Goal: Information Seeking & Learning: Learn about a topic

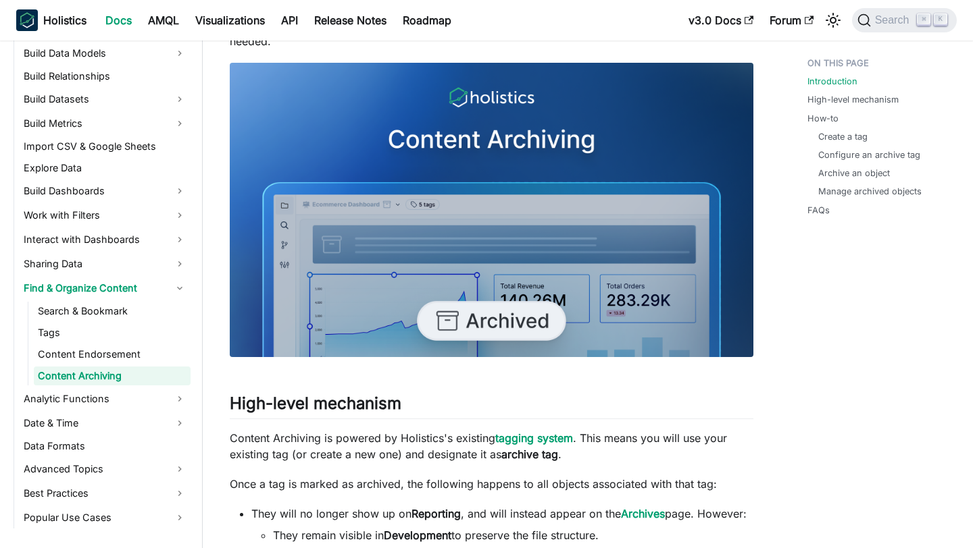
scroll to position [285, 0]
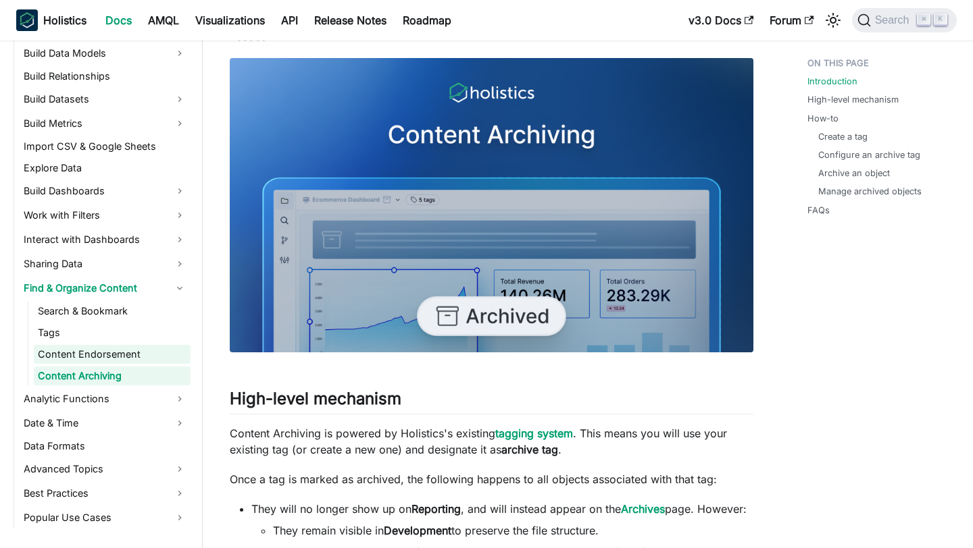
click at [132, 357] on link "Content Endorsement" at bounding box center [112, 354] width 157 height 19
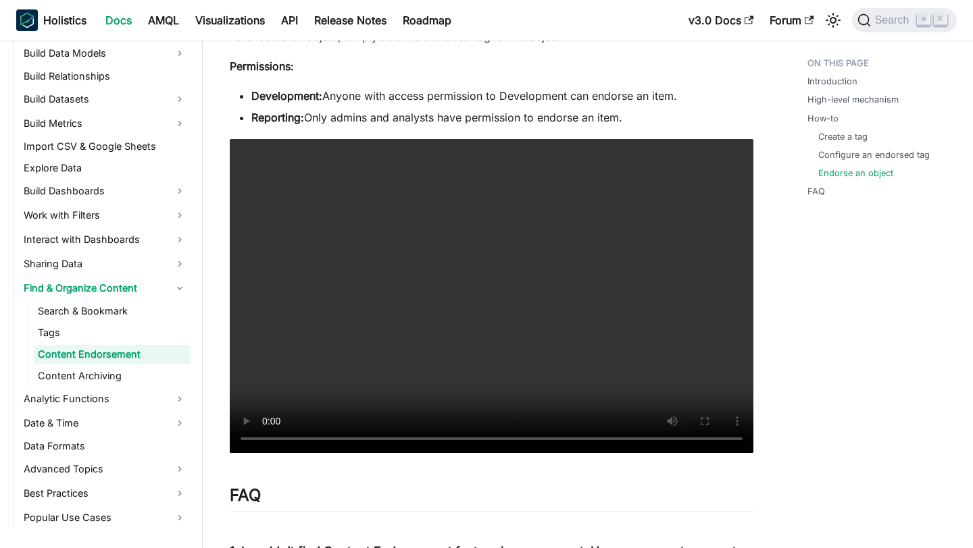
scroll to position [1554, 0]
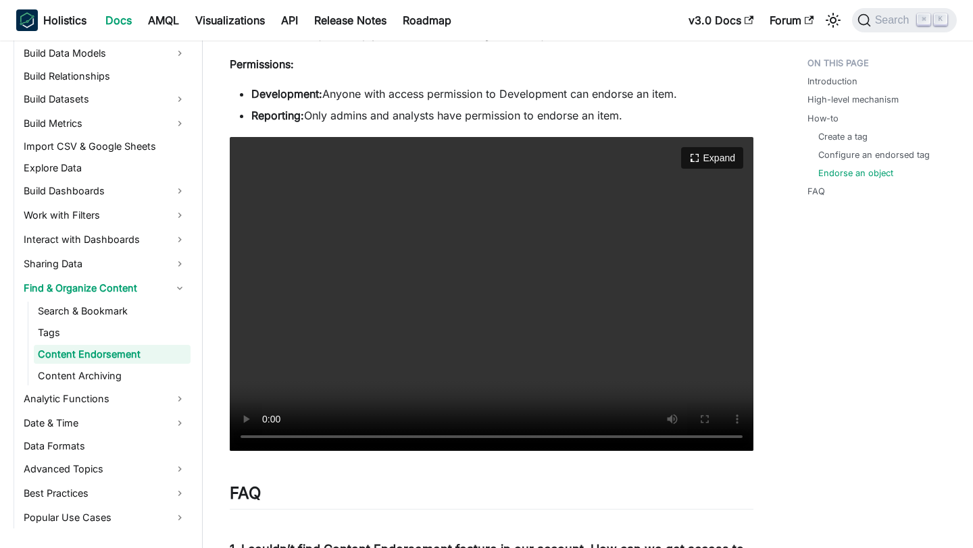
click at [461, 361] on video "Your browser does not support embedding video, but you can download it ." at bounding box center [491, 294] width 523 height 315
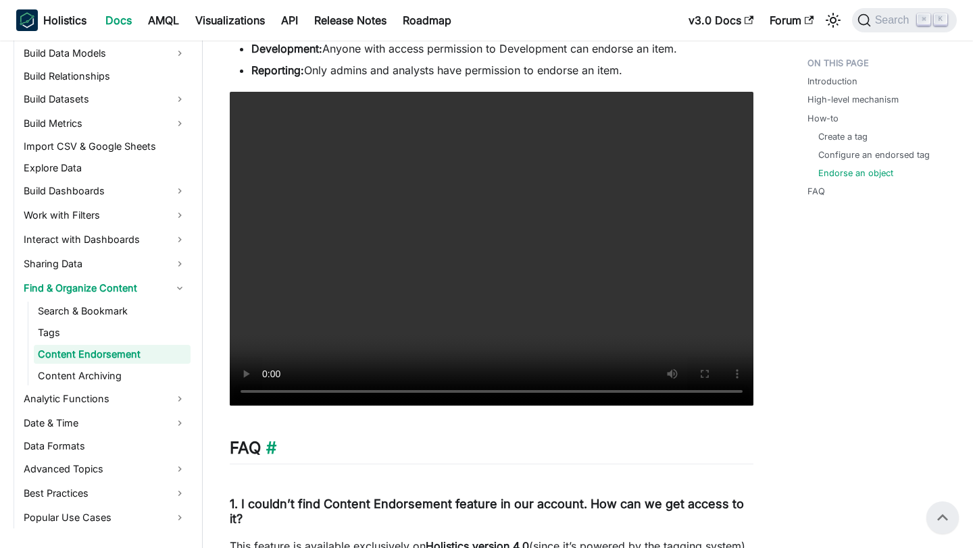
scroll to position [1530, 0]
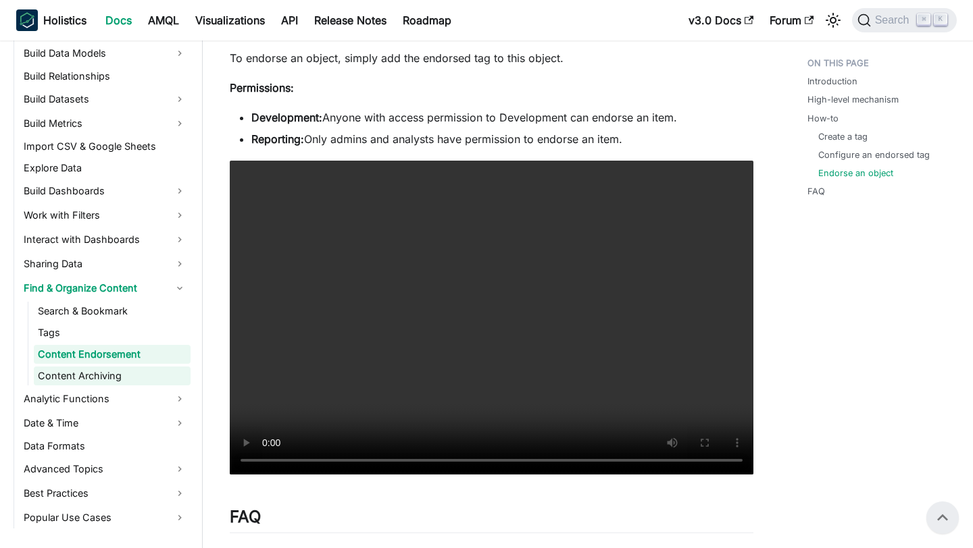
click at [112, 377] on link "Content Archiving" at bounding box center [112, 376] width 157 height 19
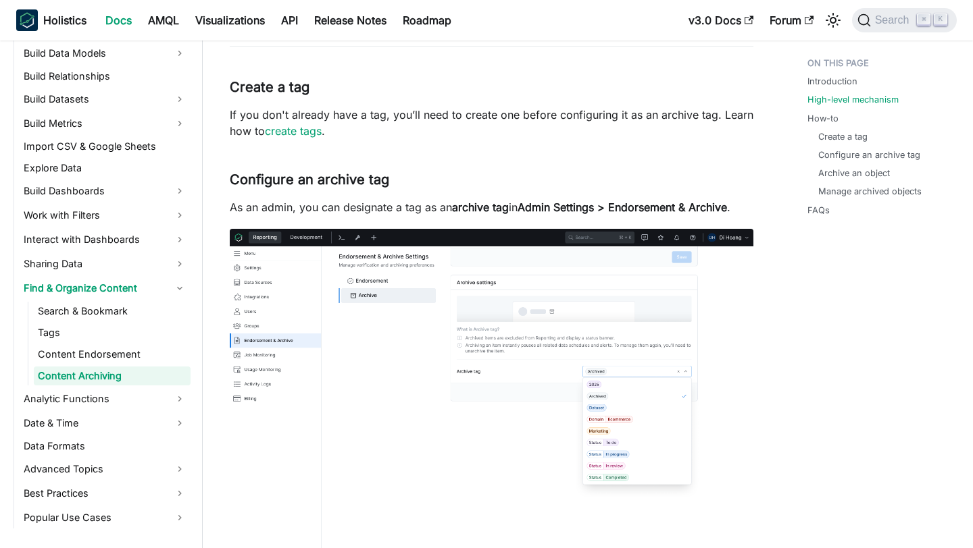
scroll to position [1173, 0]
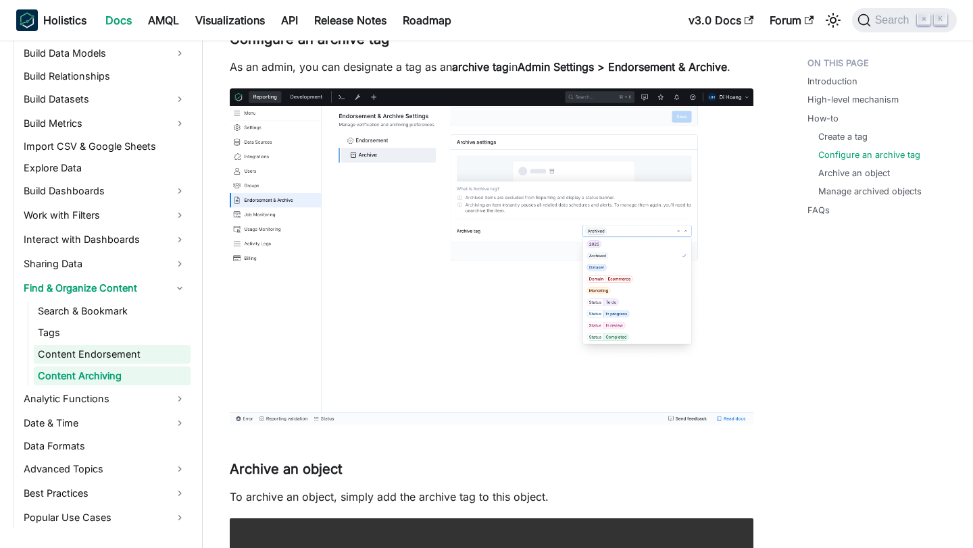
click at [76, 353] on link "Content Endorsement" at bounding box center [112, 354] width 157 height 19
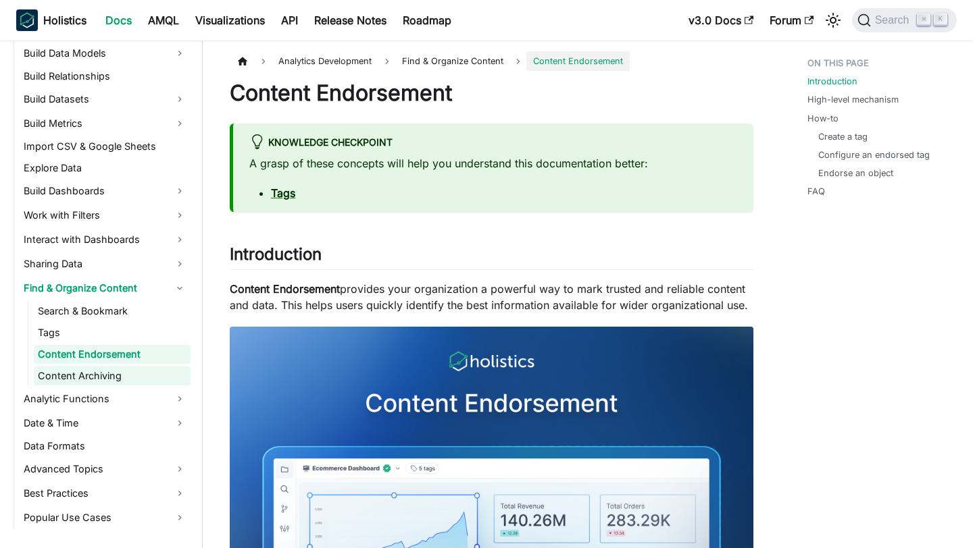
click at [131, 370] on link "Content Archiving" at bounding box center [112, 376] width 157 height 19
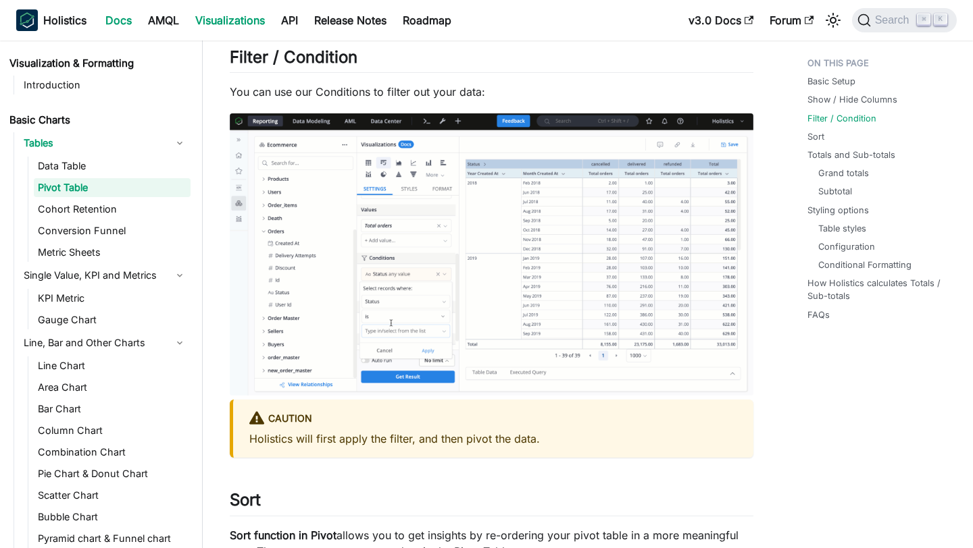
click at [124, 21] on link "Docs" at bounding box center [118, 20] width 43 height 22
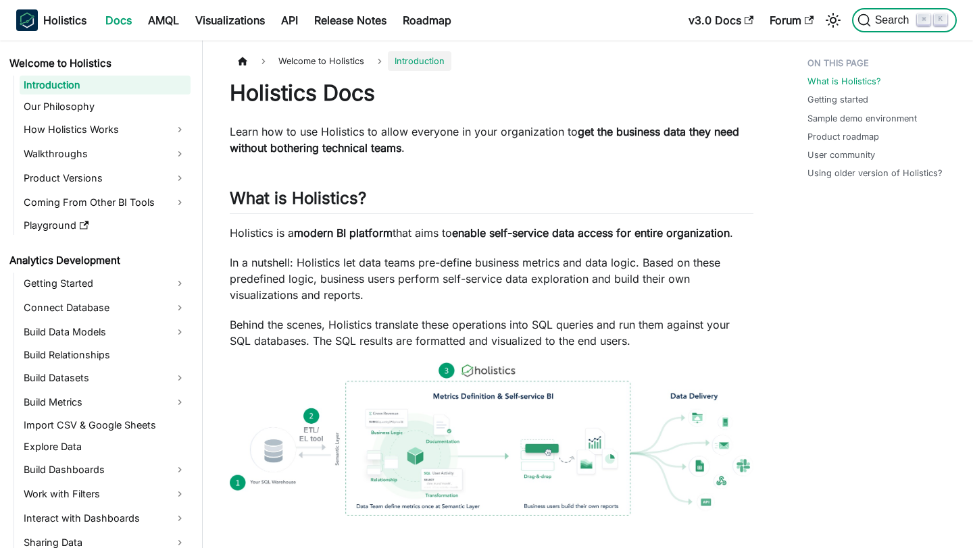
click at [885, 15] on span "Search" at bounding box center [894, 20] width 47 height 12
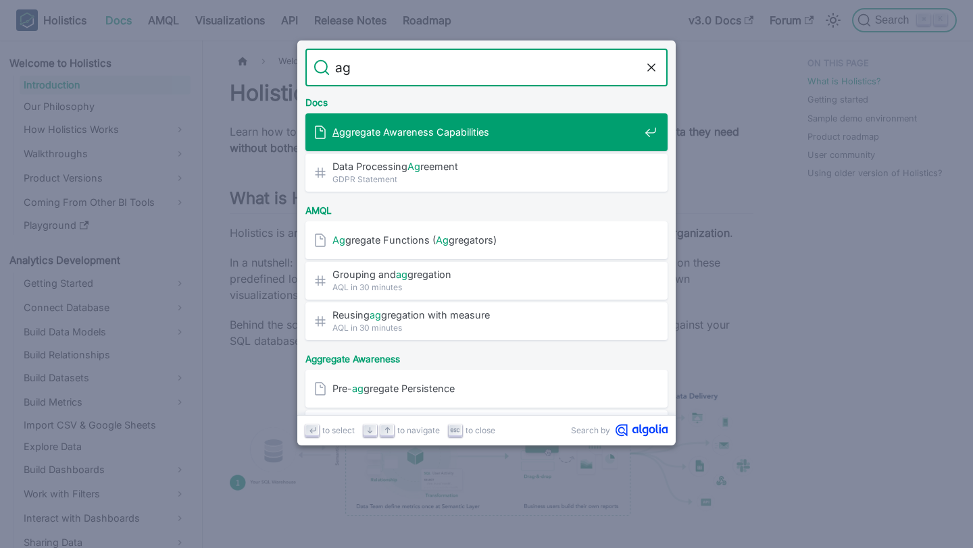
type input "agg"
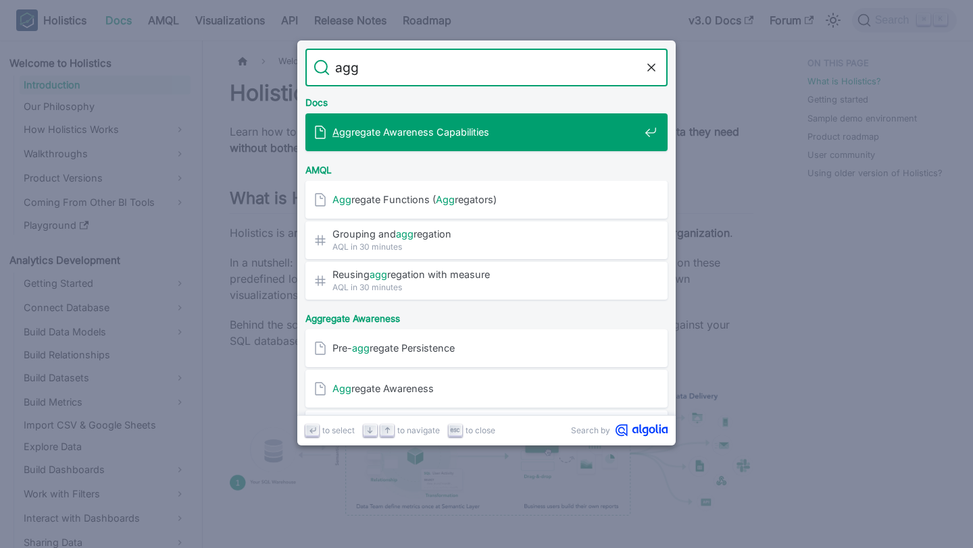
click at [519, 122] on div "Agg regate Awareness Capabilities" at bounding box center [490, 132] width 354 height 38
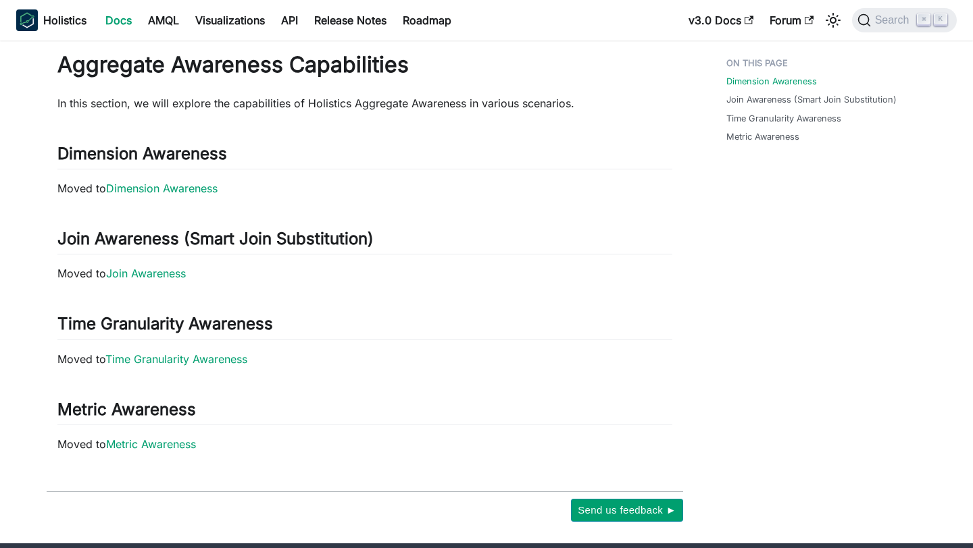
click at [207, 71] on h1 "Aggregate Awareness Capabilities" at bounding box center [364, 64] width 615 height 27
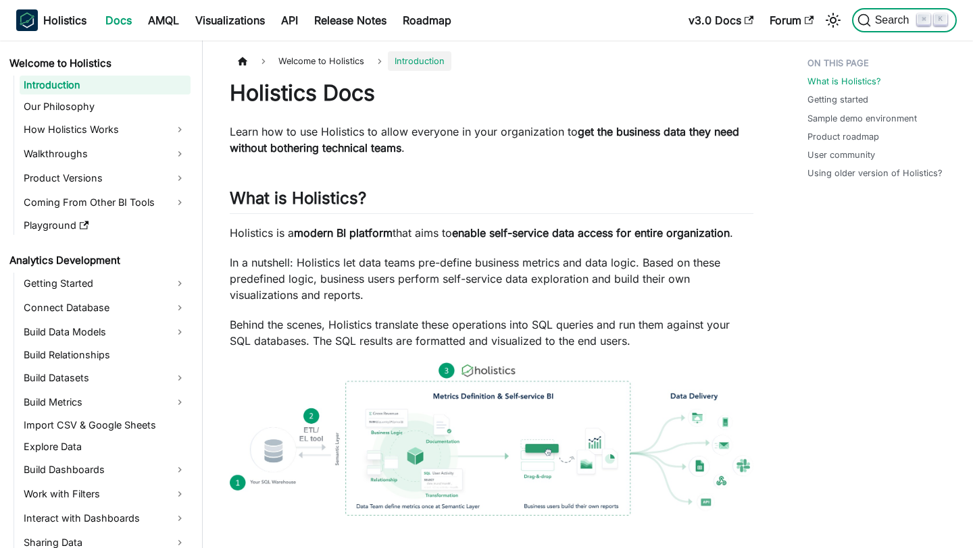
click at [895, 16] on span "Search" at bounding box center [894, 20] width 47 height 12
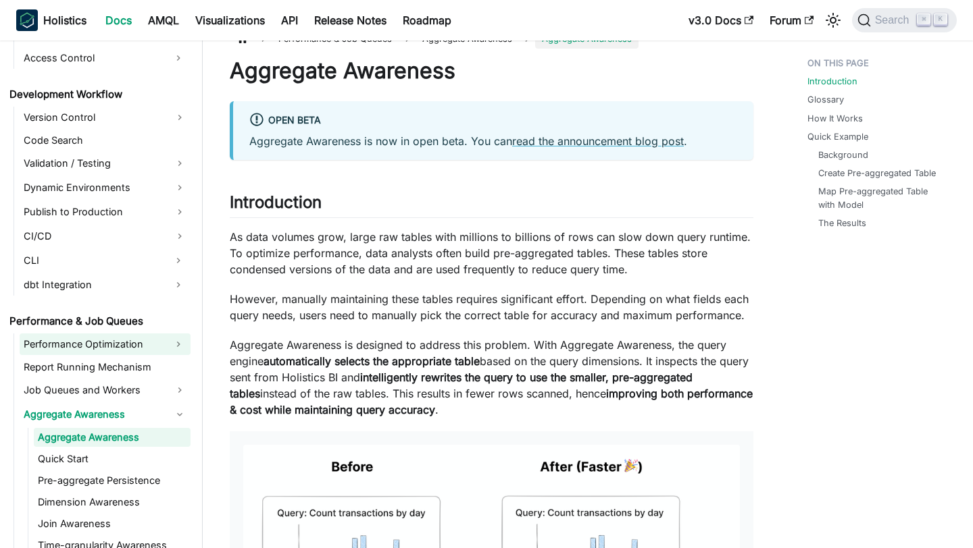
scroll to position [1068, 0]
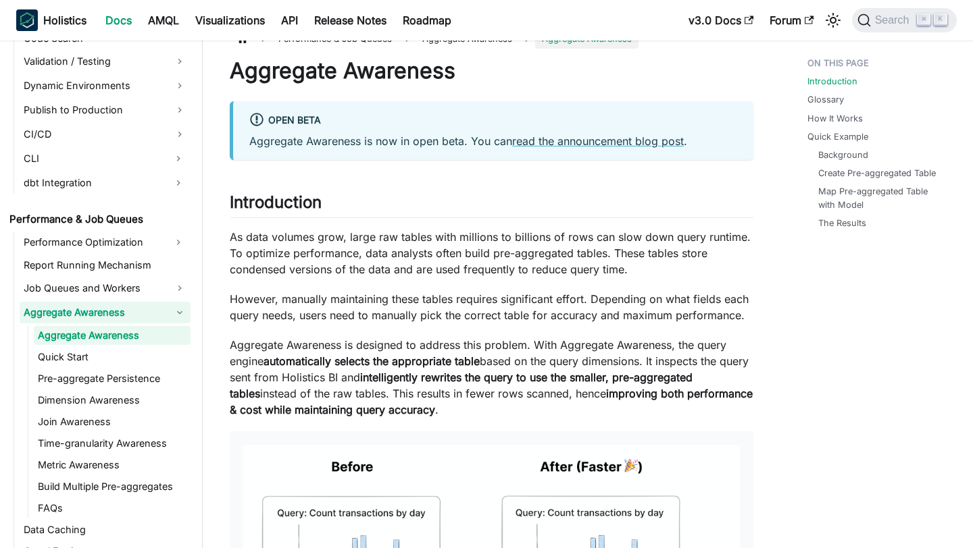
click at [83, 308] on link "Aggregate Awareness" at bounding box center [105, 313] width 171 height 22
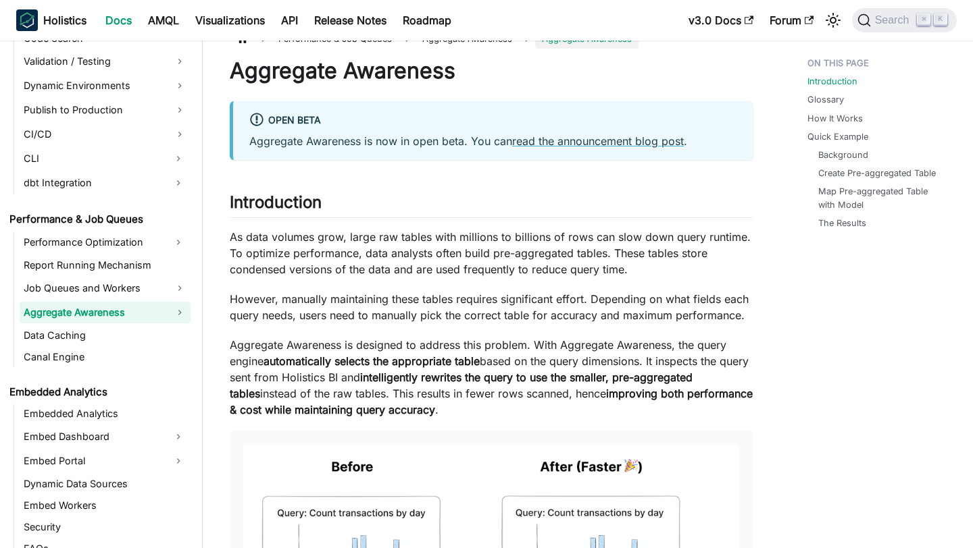
click at [83, 308] on link "Aggregate Awareness" at bounding box center [105, 313] width 171 height 22
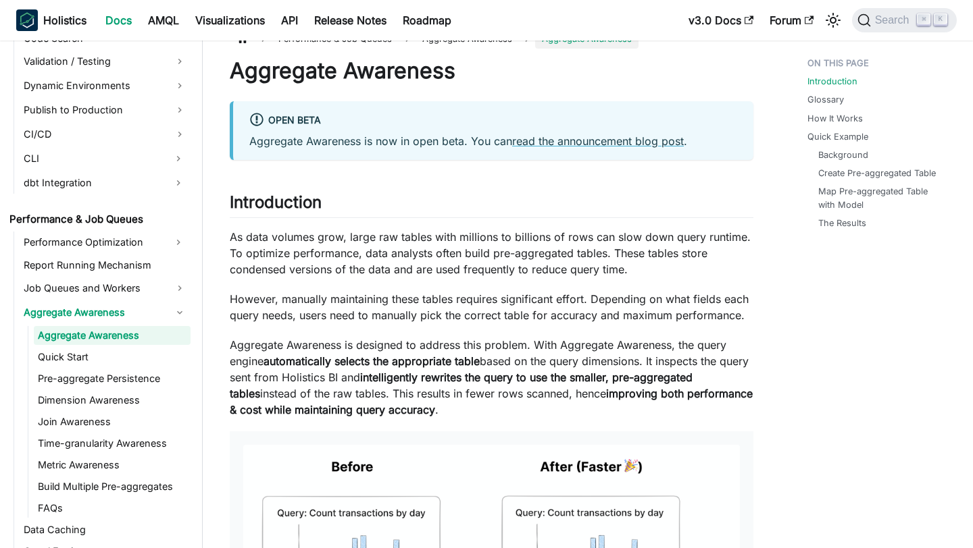
click at [82, 332] on link "Aggregate Awareness" at bounding box center [112, 335] width 157 height 19
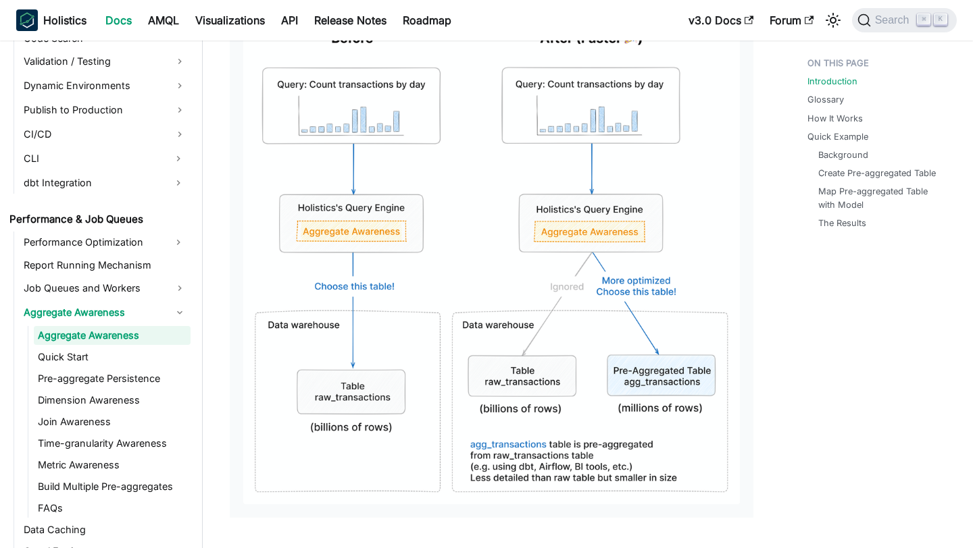
scroll to position [453, 0]
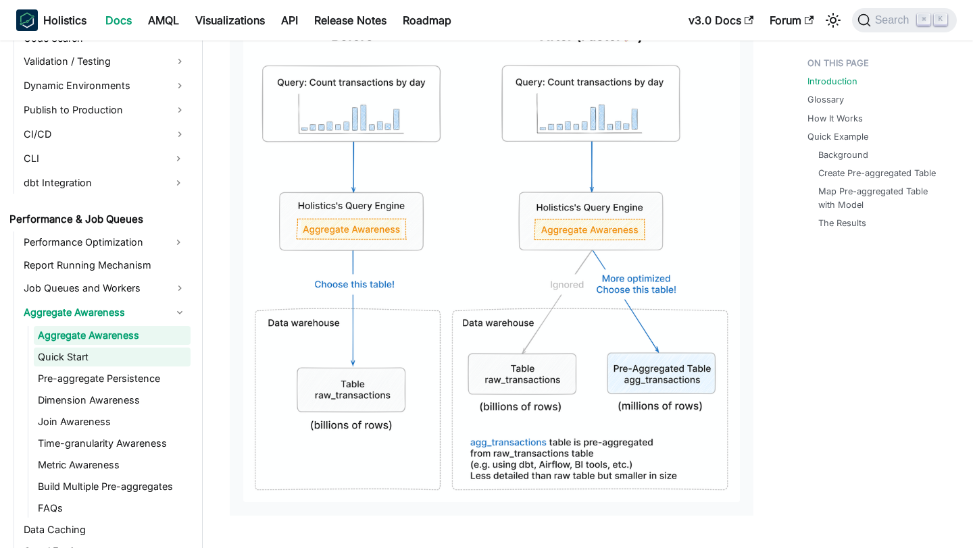
click at [103, 358] on link "Quick Start" at bounding box center [112, 357] width 157 height 19
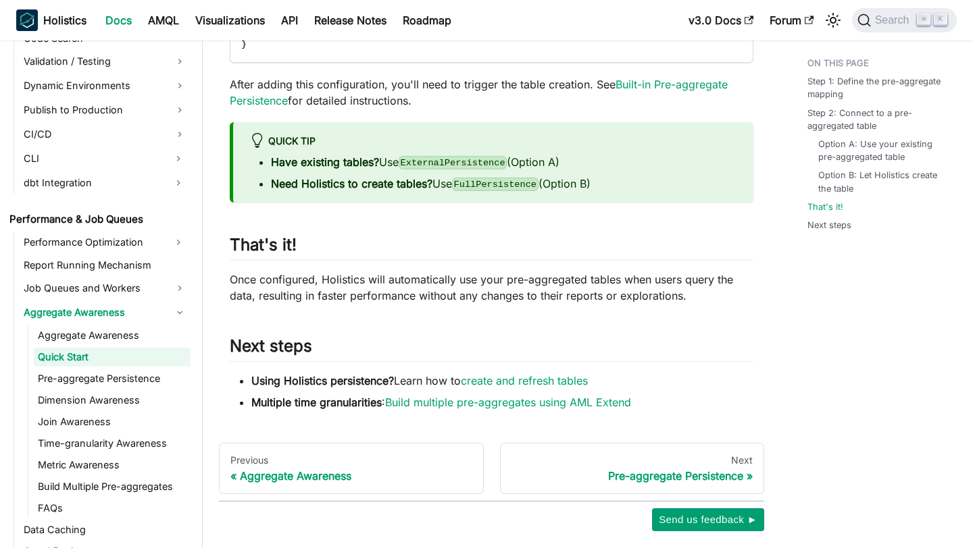
scroll to position [1442, 0]
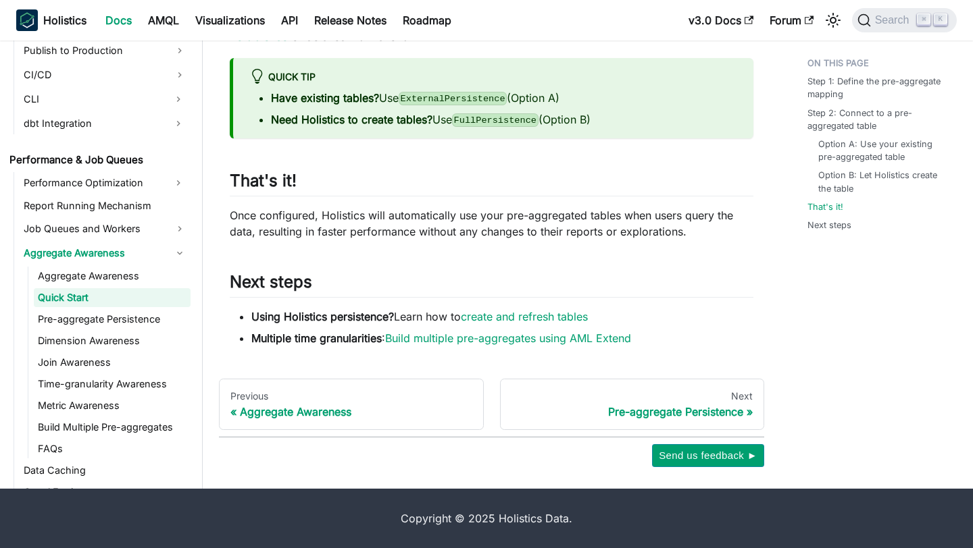
click at [109, 320] on link "Pre-aggregate Persistence" at bounding box center [112, 319] width 157 height 19
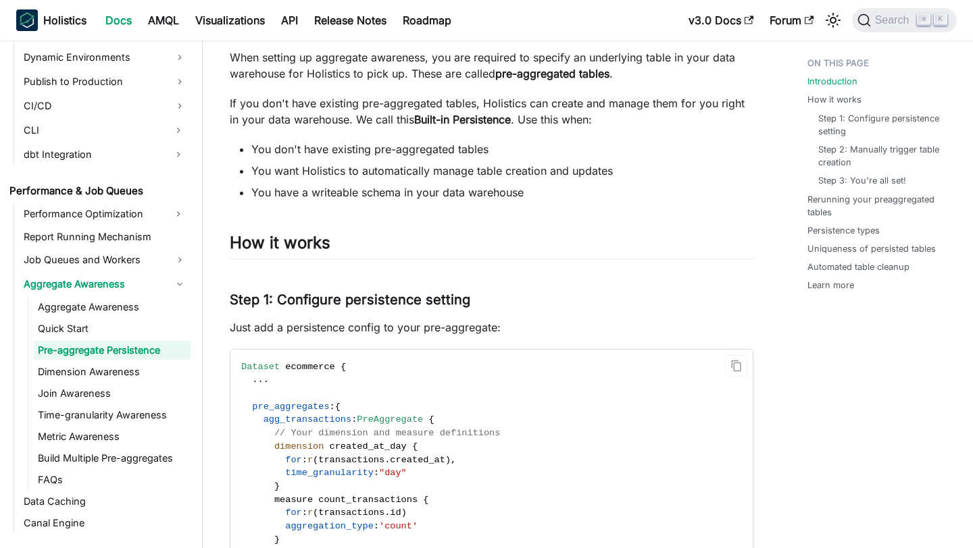
scroll to position [138, 0]
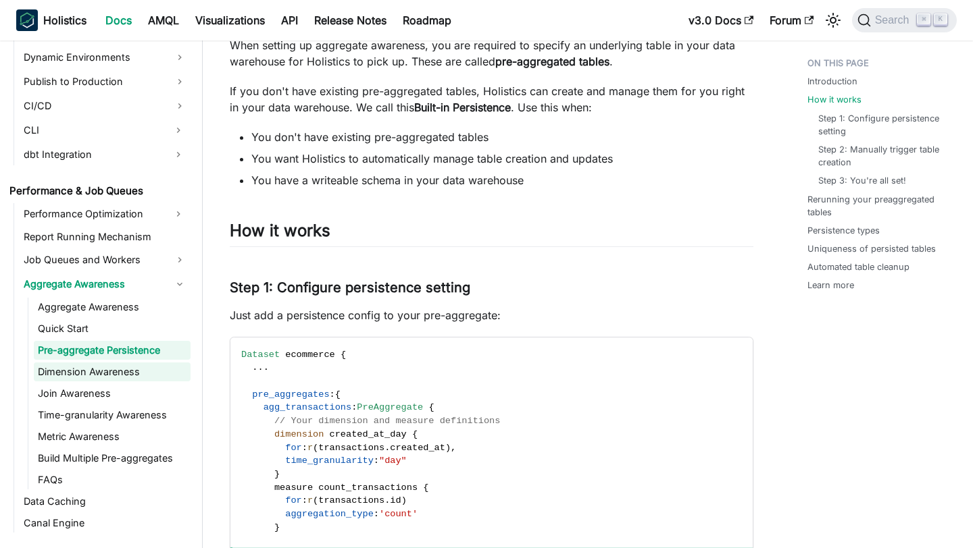
click at [116, 376] on link "Dimension Awareness" at bounding box center [112, 372] width 157 height 19
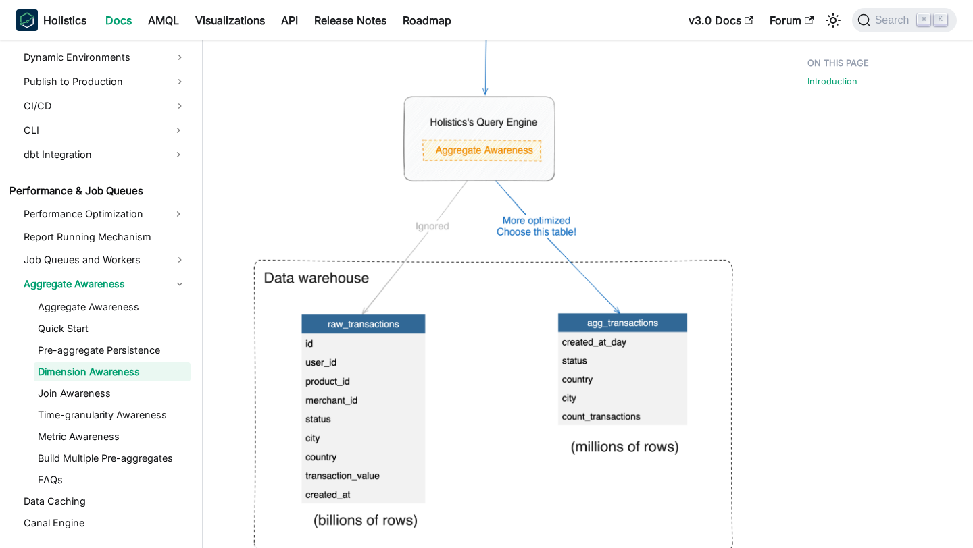
scroll to position [738, 0]
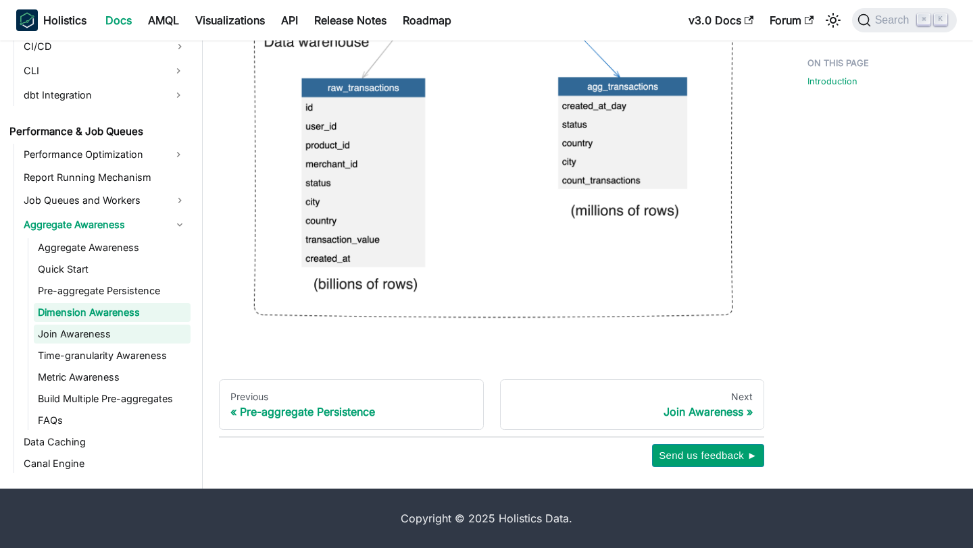
click at [87, 334] on link "Join Awareness" at bounding box center [112, 334] width 157 height 19
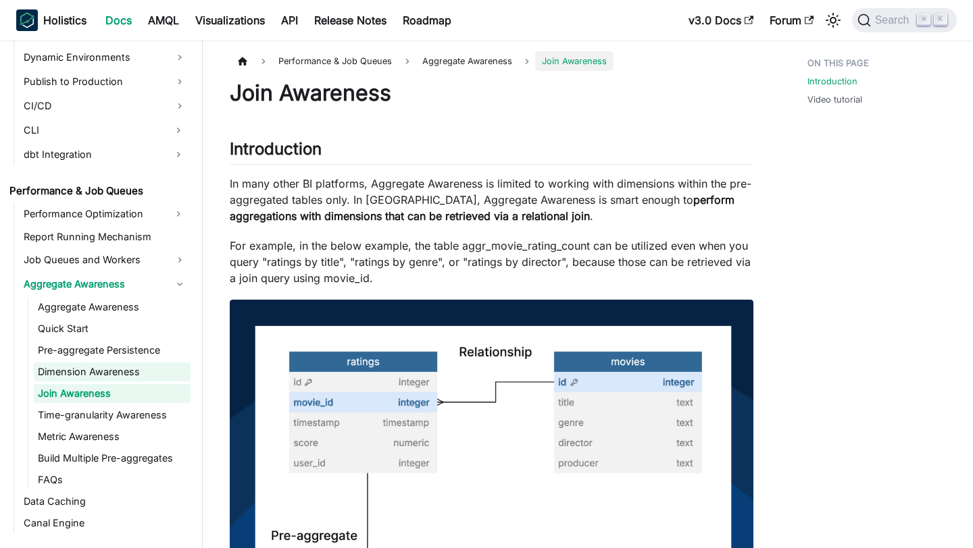
click at [97, 371] on link "Dimension Awareness" at bounding box center [112, 372] width 157 height 19
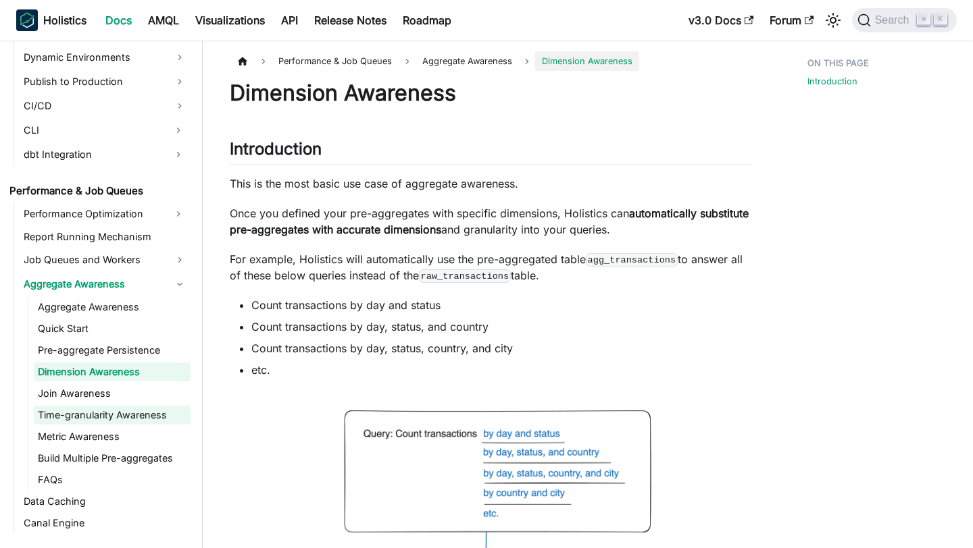
click at [130, 410] on link "Time-granularity Awareness" at bounding box center [112, 415] width 157 height 19
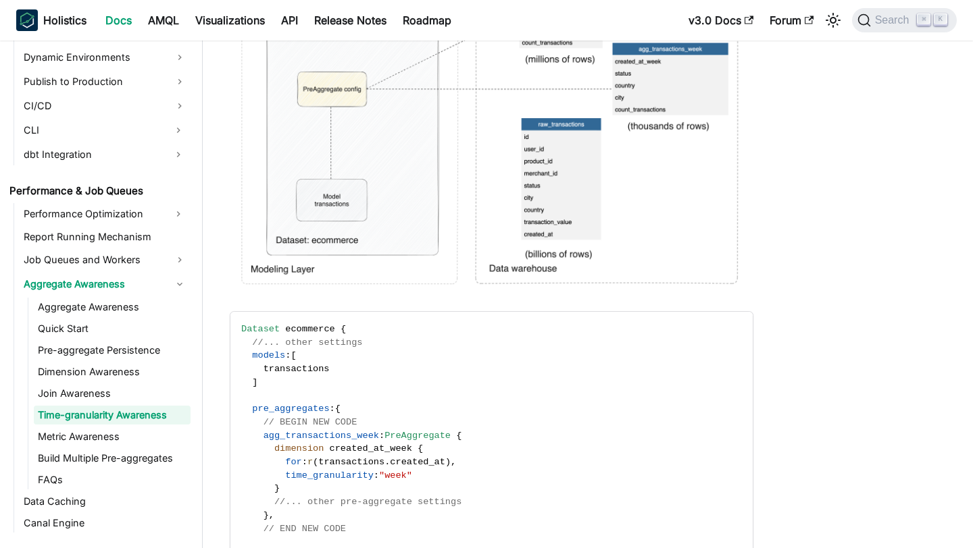
scroll to position [1491, 0]
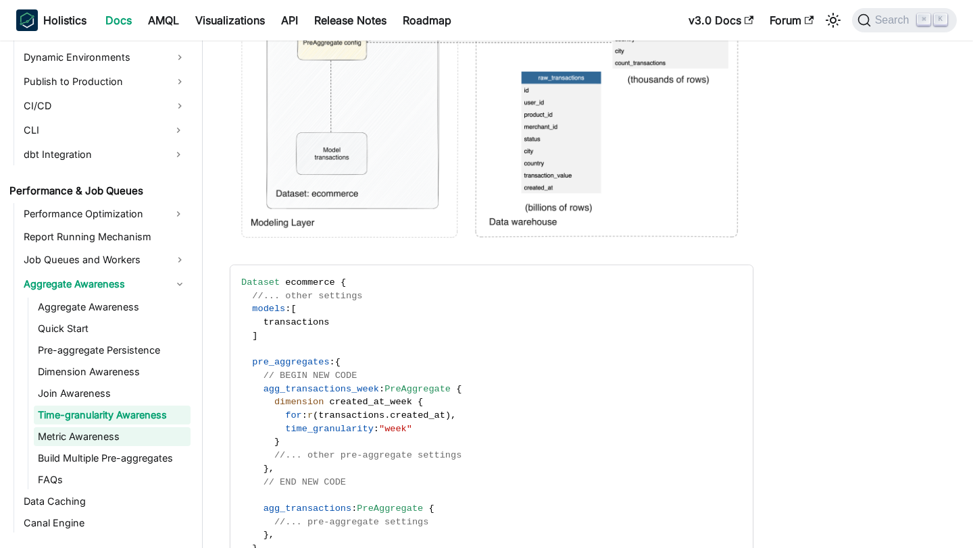
click at [101, 428] on link "Metric Awareness" at bounding box center [112, 437] width 157 height 19
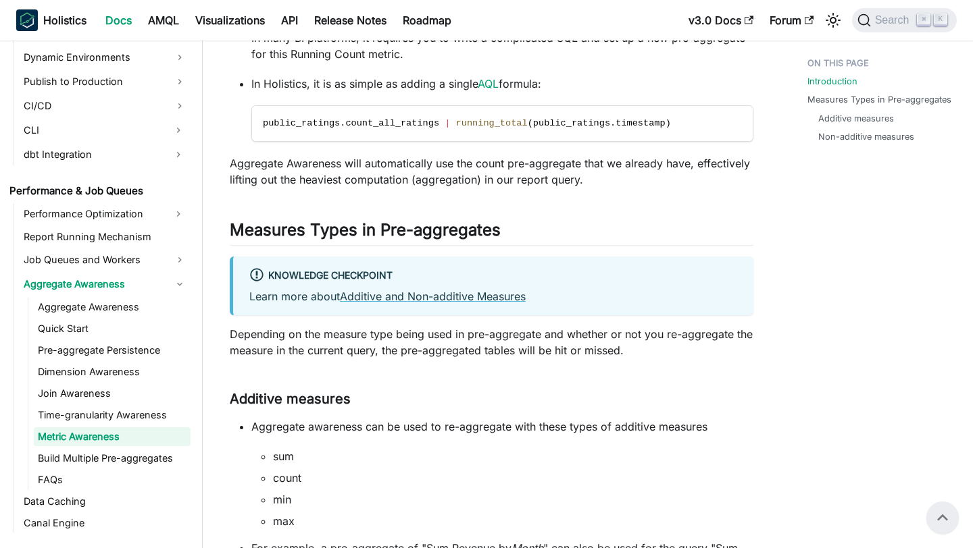
scroll to position [559, 0]
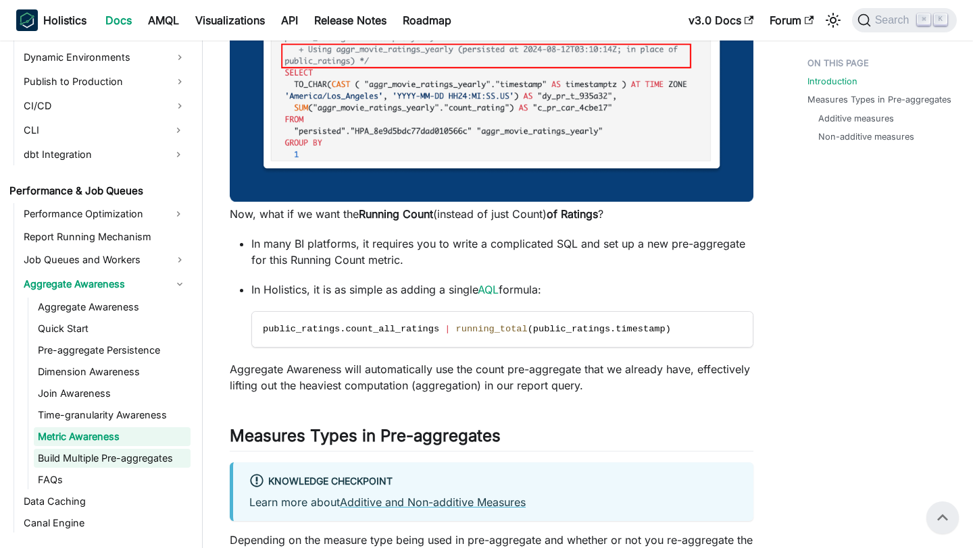
click at [104, 452] on link "Build Multiple Pre-aggregates" at bounding box center [112, 458] width 157 height 19
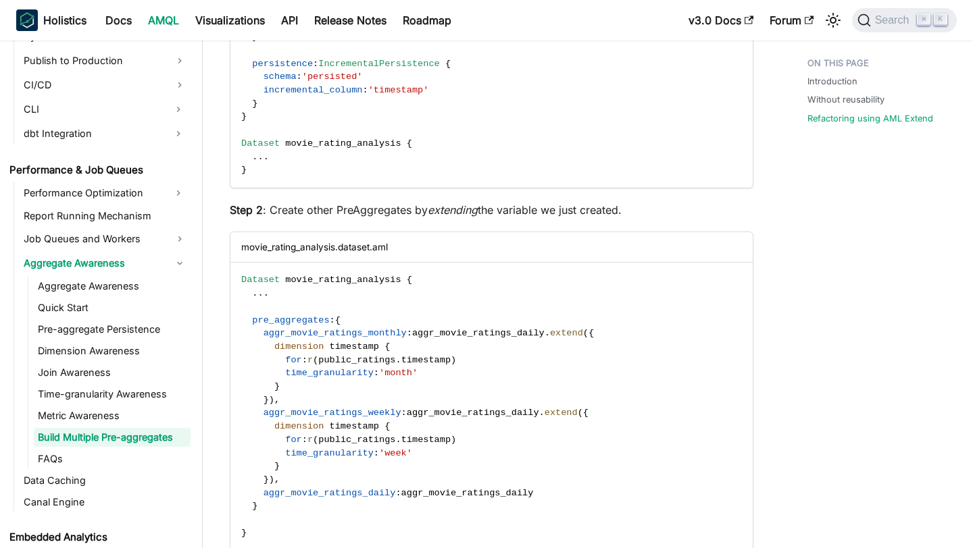
scroll to position [2709, 0]
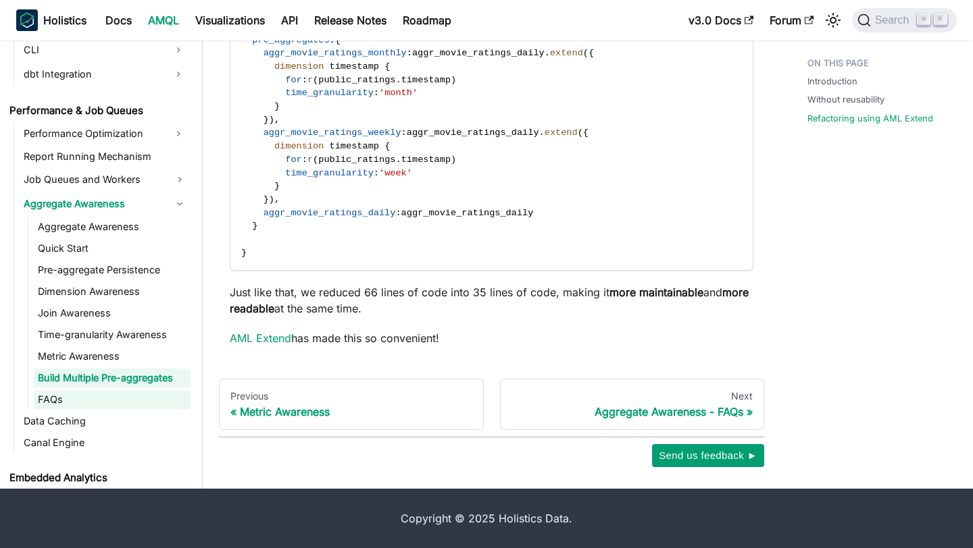
click at [55, 397] on link "FAQs" at bounding box center [112, 399] width 157 height 19
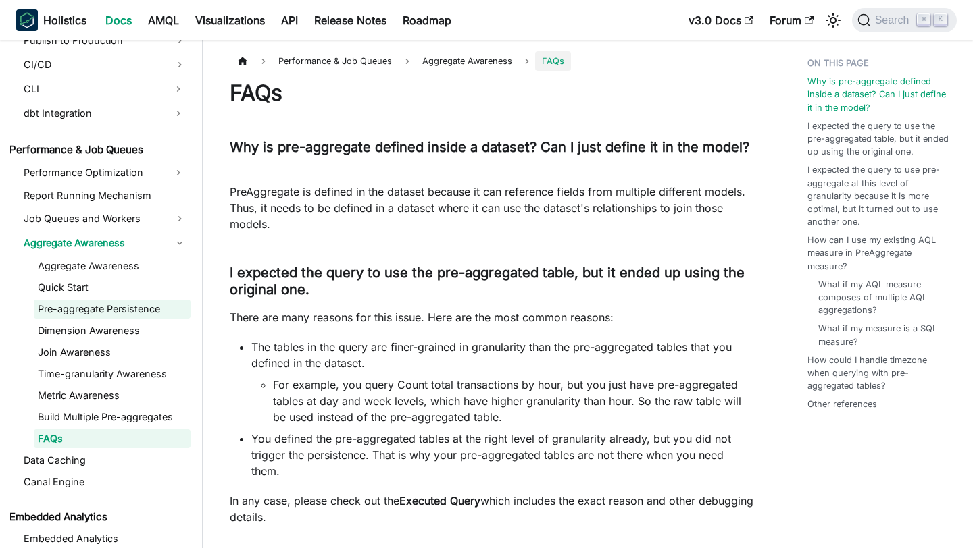
scroll to position [1139, 0]
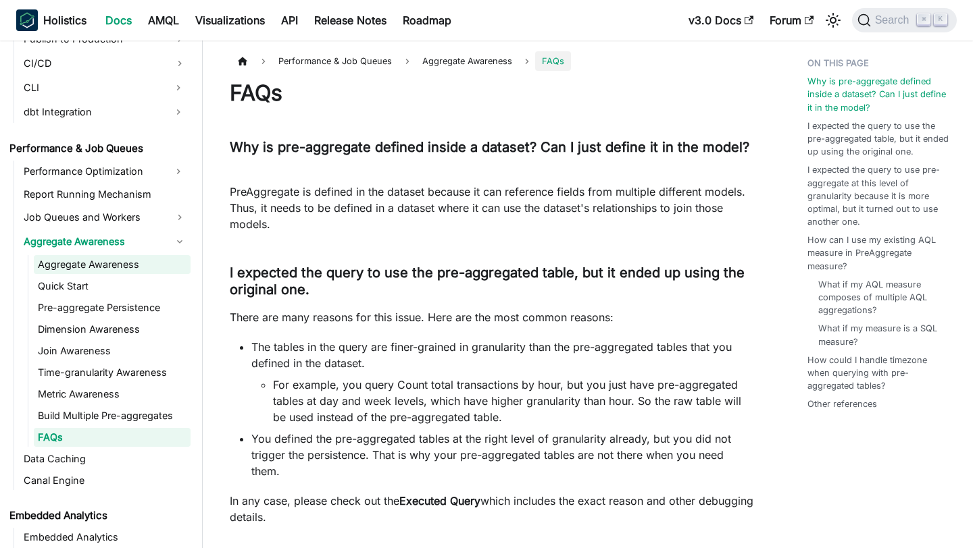
click at [100, 269] on link "Aggregate Awareness" at bounding box center [112, 264] width 157 height 19
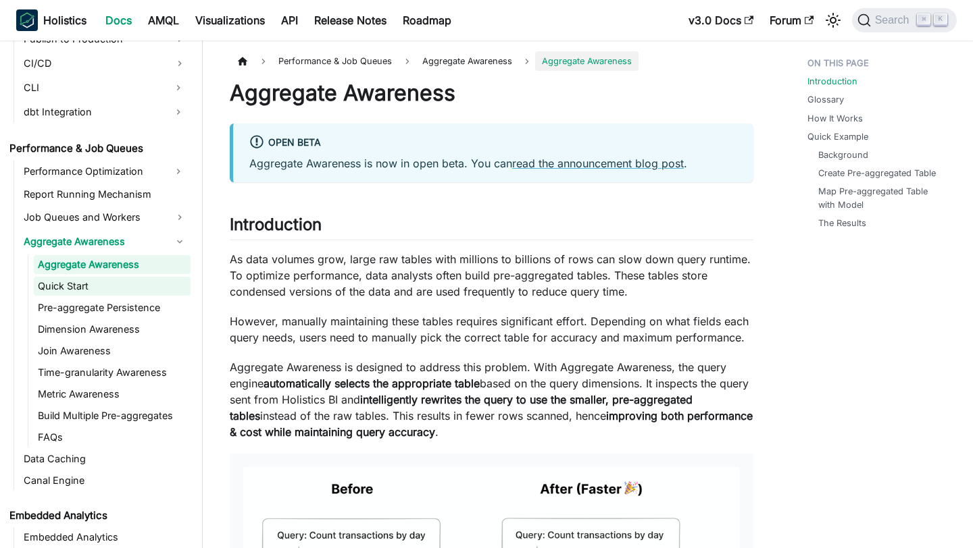
click at [92, 284] on link "Quick Start" at bounding box center [112, 286] width 157 height 19
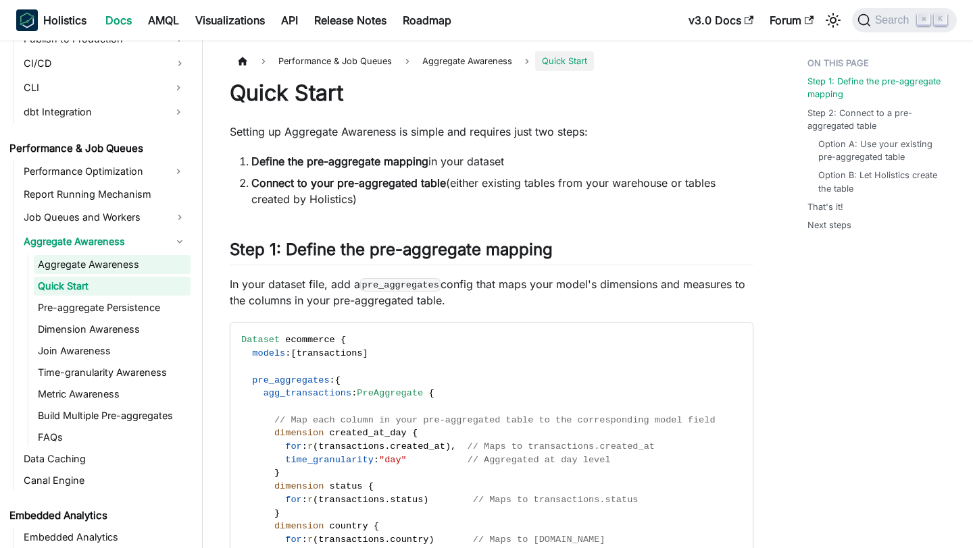
click at [109, 257] on link "Aggregate Awareness" at bounding box center [112, 264] width 157 height 19
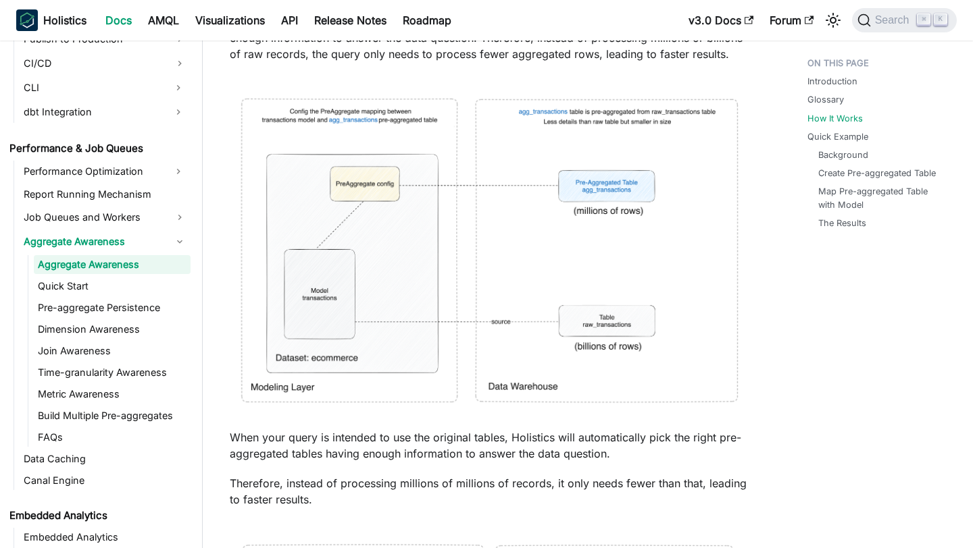
scroll to position [1959, 0]
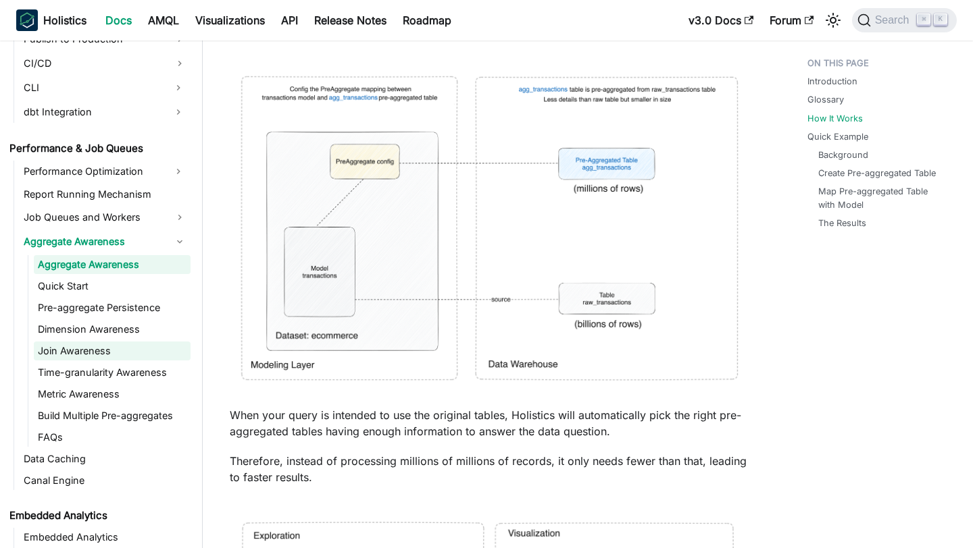
click at [99, 356] on link "Join Awareness" at bounding box center [112, 351] width 157 height 19
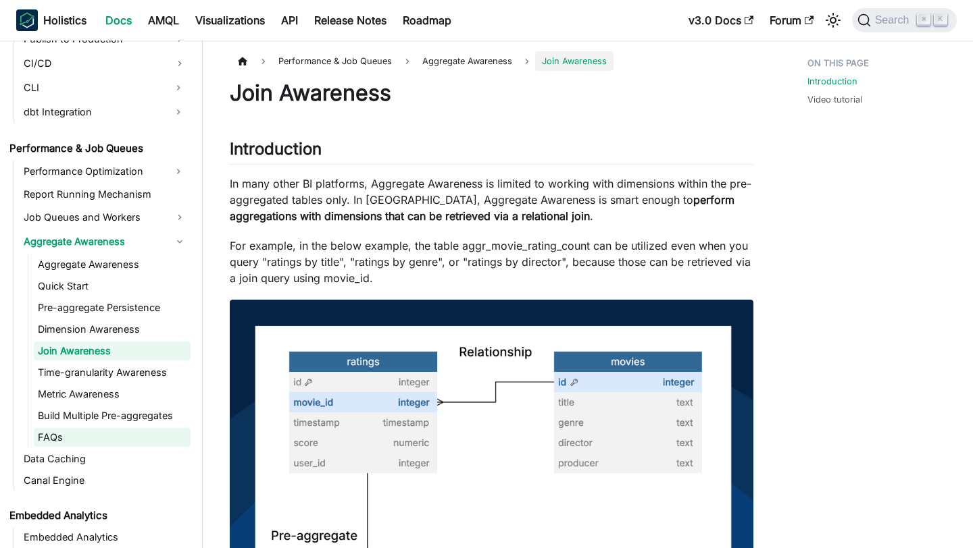
click at [79, 431] on link "FAQs" at bounding box center [112, 437] width 157 height 19
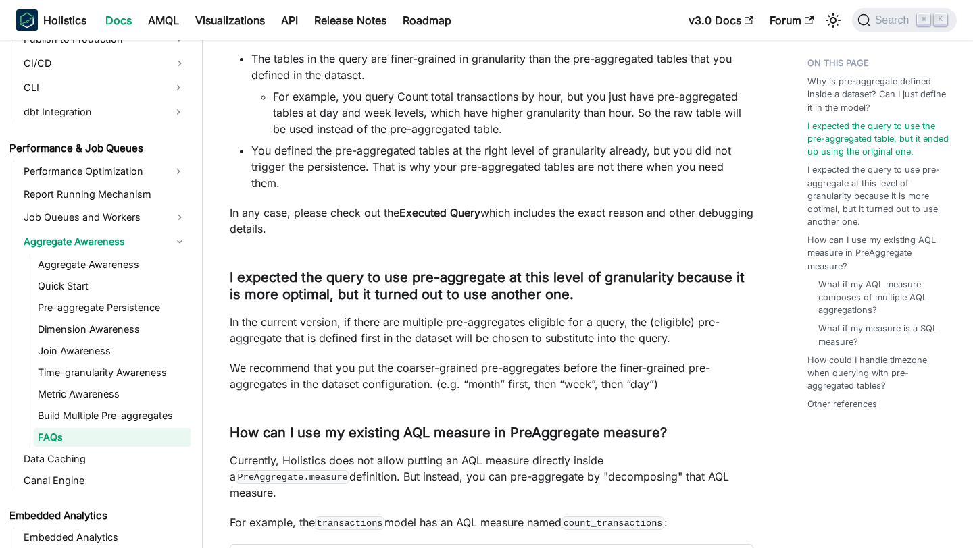
scroll to position [290, 0]
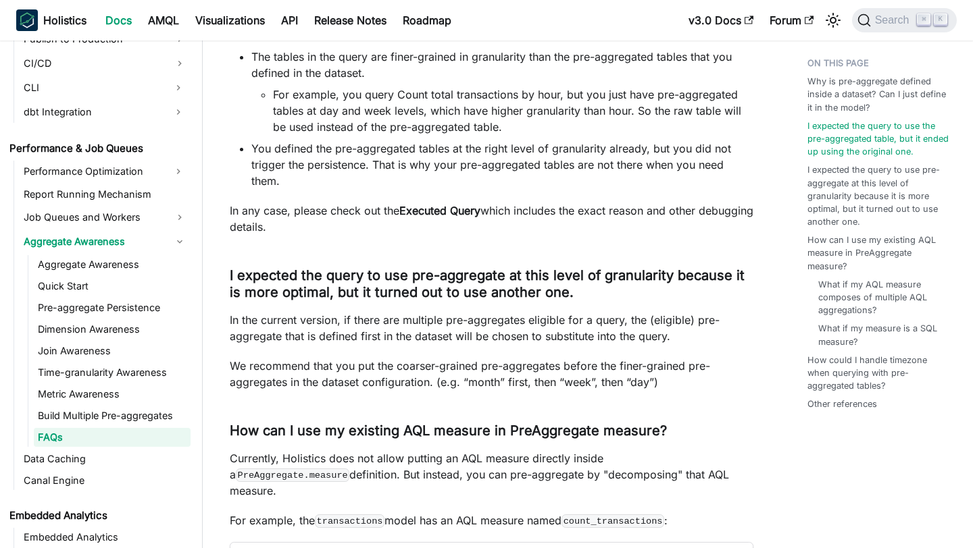
click at [731, 180] on li "You defined the pre-aggregated tables at the right level of granularity already…" at bounding box center [502, 164] width 502 height 49
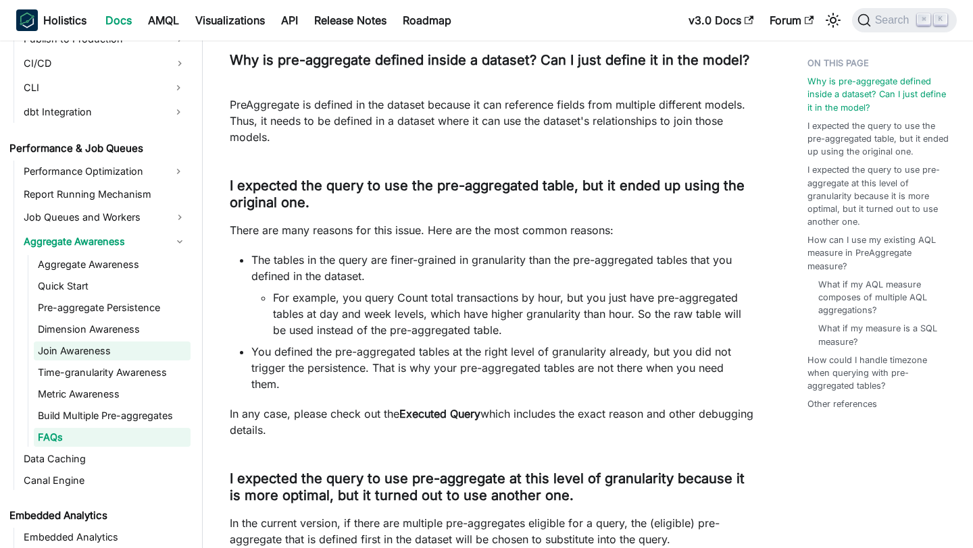
scroll to position [1319, 0]
